Goal: Transaction & Acquisition: Purchase product/service

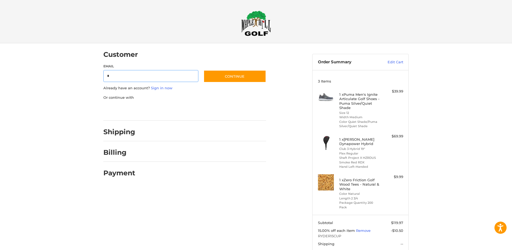
type input "**********"
click at [243, 78] on button "Continue" at bounding box center [235, 76] width 63 height 12
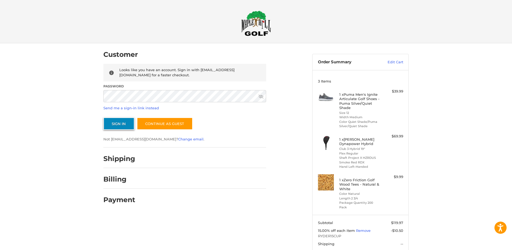
click at [127, 120] on button "Sign In" at bounding box center [118, 123] width 31 height 12
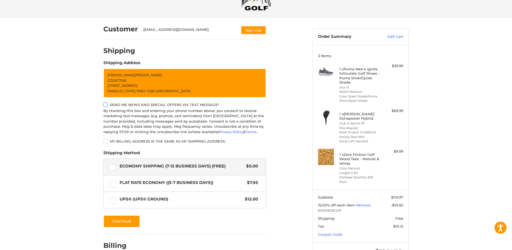
scroll to position [56, 0]
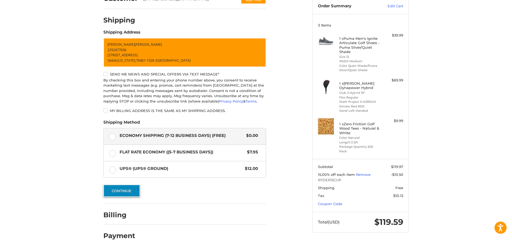
click at [116, 188] on button "Continue" at bounding box center [121, 190] width 37 height 12
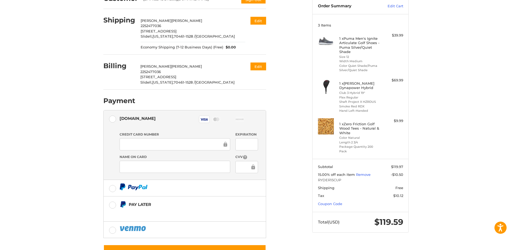
click at [59, 163] on div "Customer [EMAIL_ADDRESS][DOMAIN_NAME] Sign Out Shipping [PERSON_NAME] 225247703…" at bounding box center [256, 129] width 512 height 284
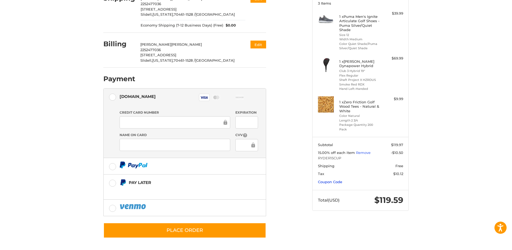
click at [325, 180] on link "Coupon Code" at bounding box center [330, 181] width 24 height 4
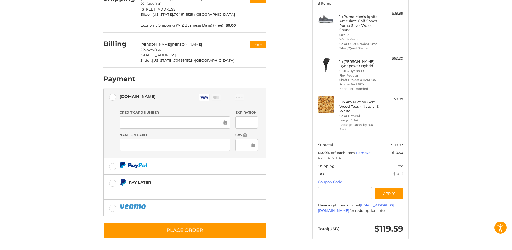
click at [439, 164] on div "Customer [EMAIL_ADDRESS][DOMAIN_NAME] Sign Out Shipping [PERSON_NAME] 225247703…" at bounding box center [256, 107] width 512 height 284
click at [449, 188] on div "Customer [EMAIL_ADDRESS][DOMAIN_NAME] Sign Out Shipping [PERSON_NAME] 225247703…" at bounding box center [256, 107] width 512 height 284
click at [330, 191] on input "Gift Certificate or Coupon Code" at bounding box center [345, 193] width 54 height 12
type input "*********"
click at [397, 193] on button "Apply" at bounding box center [389, 193] width 29 height 12
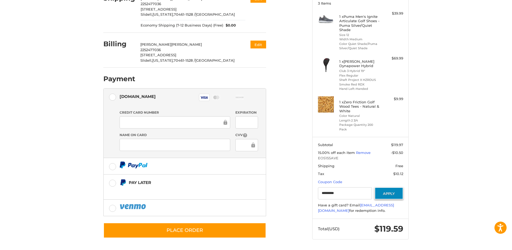
click at [387, 196] on button "Apply" at bounding box center [389, 193] width 29 height 12
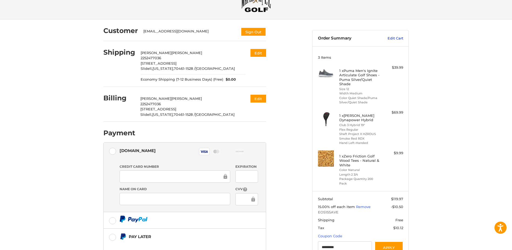
click at [400, 39] on link "Edit Cart" at bounding box center [389, 38] width 27 height 5
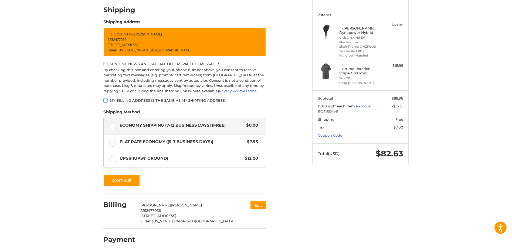
scroll to position [70, 0]
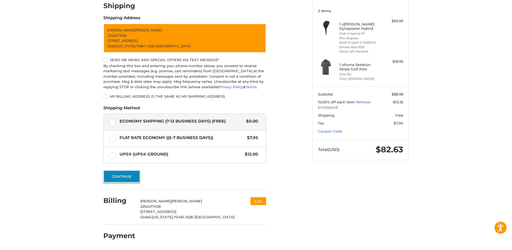
click at [116, 174] on button "Continue" at bounding box center [121, 176] width 37 height 12
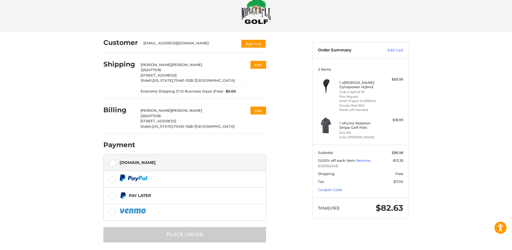
scroll to position [16, 0]
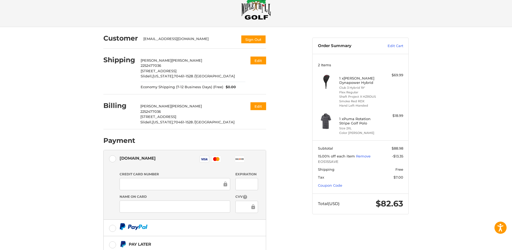
click at [127, 180] on div at bounding box center [175, 184] width 111 height 12
click at [255, 180] on div at bounding box center [247, 184] width 22 height 12
click at [129, 199] on label "Name on Card" at bounding box center [175, 196] width 111 height 5
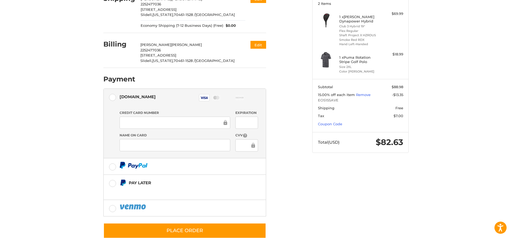
scroll to position [78, 0]
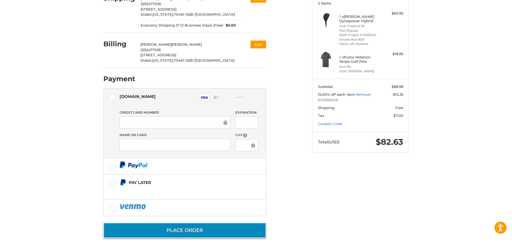
click at [181, 229] on button "Place Order" at bounding box center [184, 229] width 163 height 15
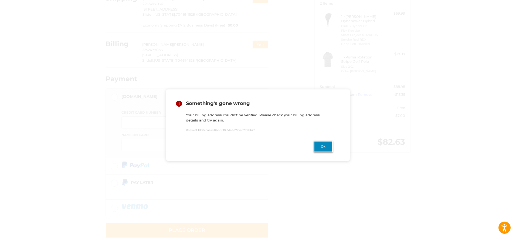
click at [329, 147] on button "Ok" at bounding box center [323, 146] width 19 height 11
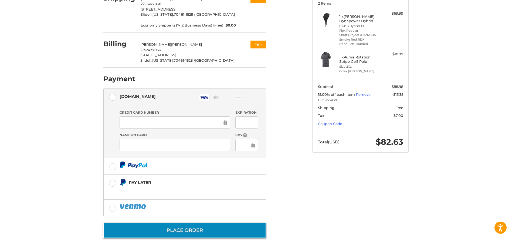
click at [179, 227] on button "Place Order" at bounding box center [184, 229] width 163 height 15
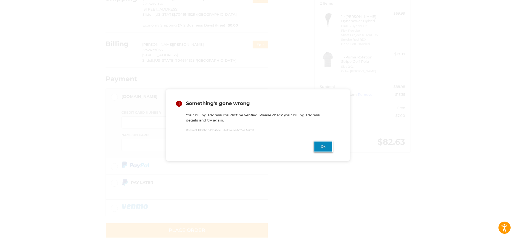
click at [321, 145] on button "Ok" at bounding box center [323, 146] width 19 height 11
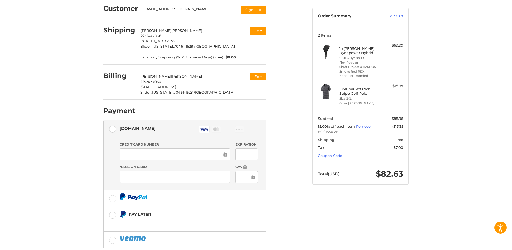
scroll to position [0, 0]
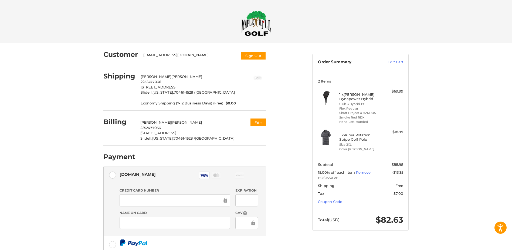
click at [261, 76] on button "Edit" at bounding box center [258, 77] width 17 height 9
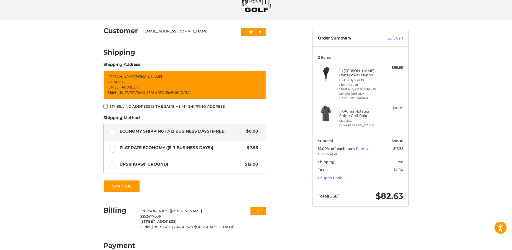
scroll to position [33, 0]
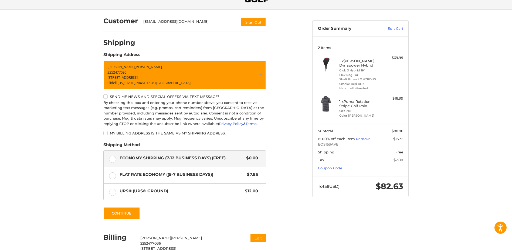
click at [106, 133] on label "My billing address is the same as my shipping address." at bounding box center [184, 133] width 163 height 4
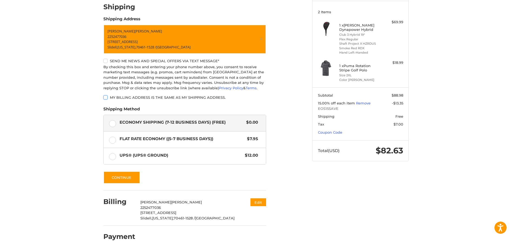
scroll to position [70, 0]
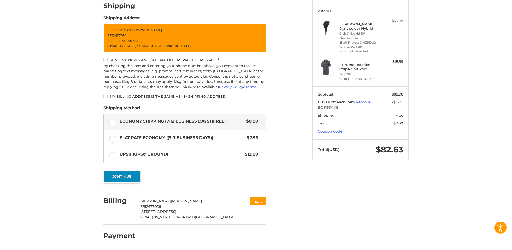
click at [116, 178] on button "Continue" at bounding box center [121, 176] width 37 height 12
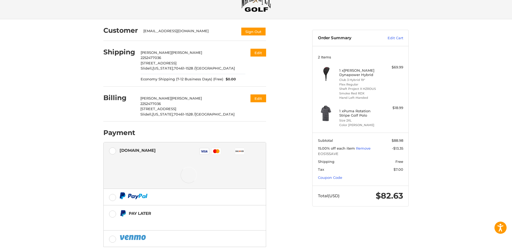
scroll to position [54, 0]
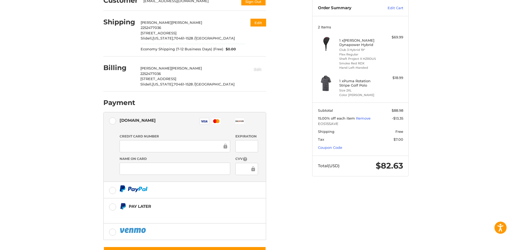
click at [260, 70] on button "Edit" at bounding box center [258, 68] width 17 height 9
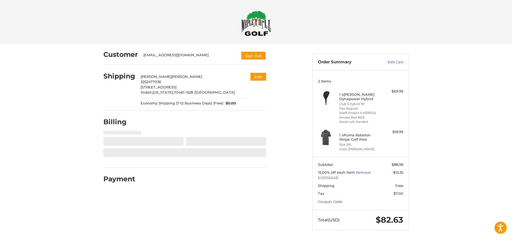
scroll to position [0, 0]
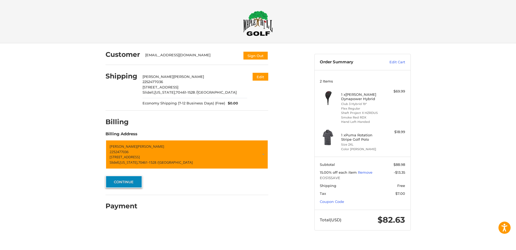
click at [122, 180] on button "Continue" at bounding box center [124, 181] width 37 height 12
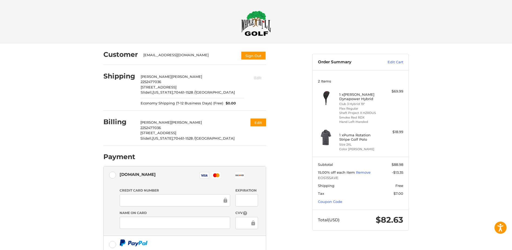
click at [257, 78] on button "Edit" at bounding box center [258, 77] width 17 height 9
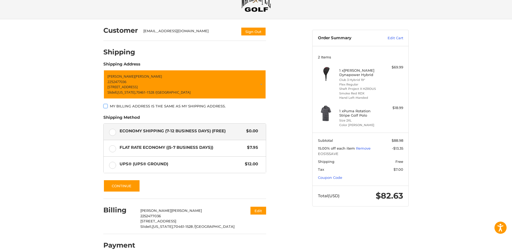
scroll to position [33, 0]
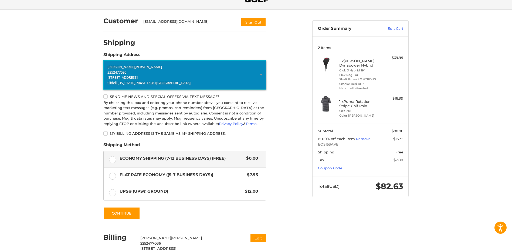
click at [208, 78] on p "[STREET_ADDRESS]" at bounding box center [185, 77] width 155 height 5
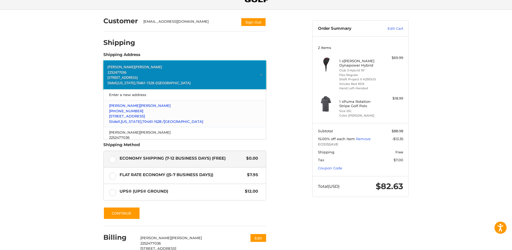
click at [118, 104] on span "[PERSON_NAME]" at bounding box center [124, 105] width 31 height 4
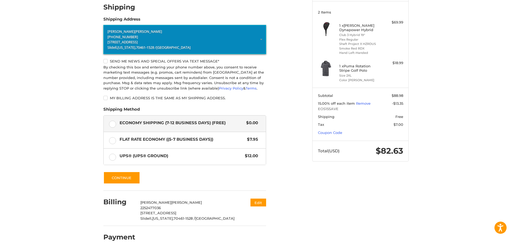
scroll to position [70, 0]
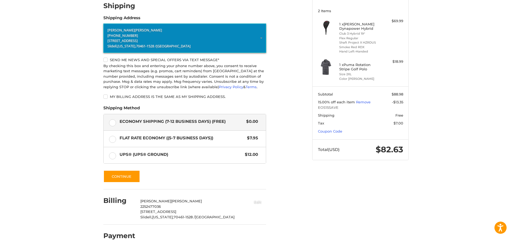
click at [262, 199] on button "Edit" at bounding box center [258, 201] width 17 height 9
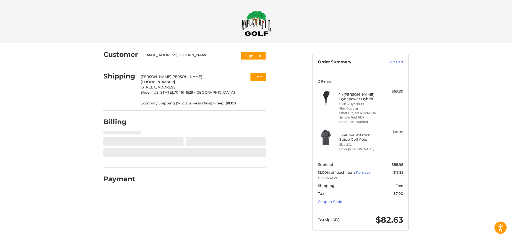
scroll to position [0, 0]
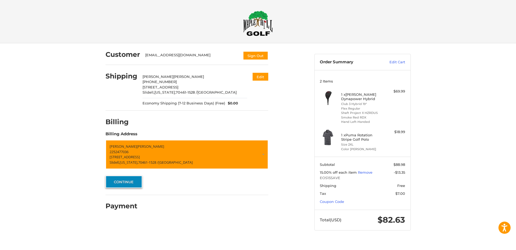
click at [120, 180] on button "Continue" at bounding box center [124, 181] width 37 height 12
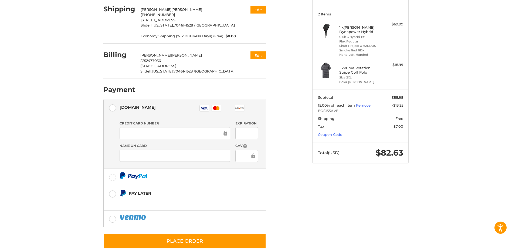
scroll to position [78, 0]
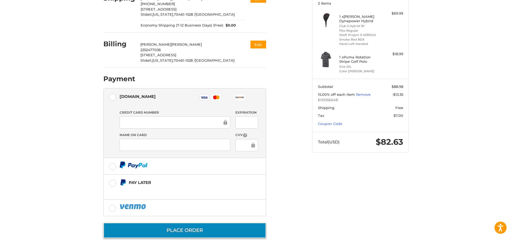
click at [187, 230] on button "Place Order" at bounding box center [184, 229] width 163 height 15
click at [190, 233] on button "Place Order" at bounding box center [184, 229] width 163 height 15
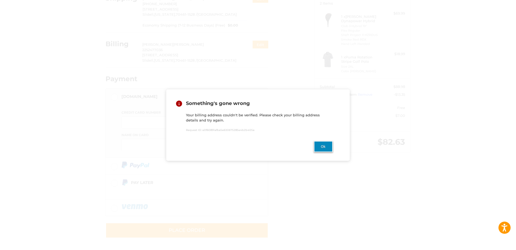
click at [326, 149] on button "Ok" at bounding box center [323, 146] width 19 height 11
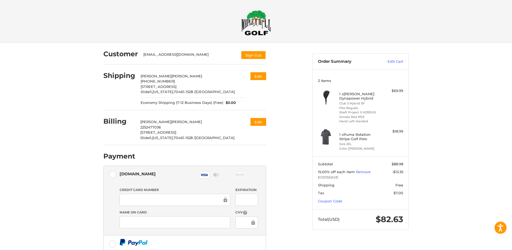
scroll to position [0, 0]
click at [259, 19] on img at bounding box center [256, 23] width 30 height 25
